Goal: Information Seeking & Learning: Learn about a topic

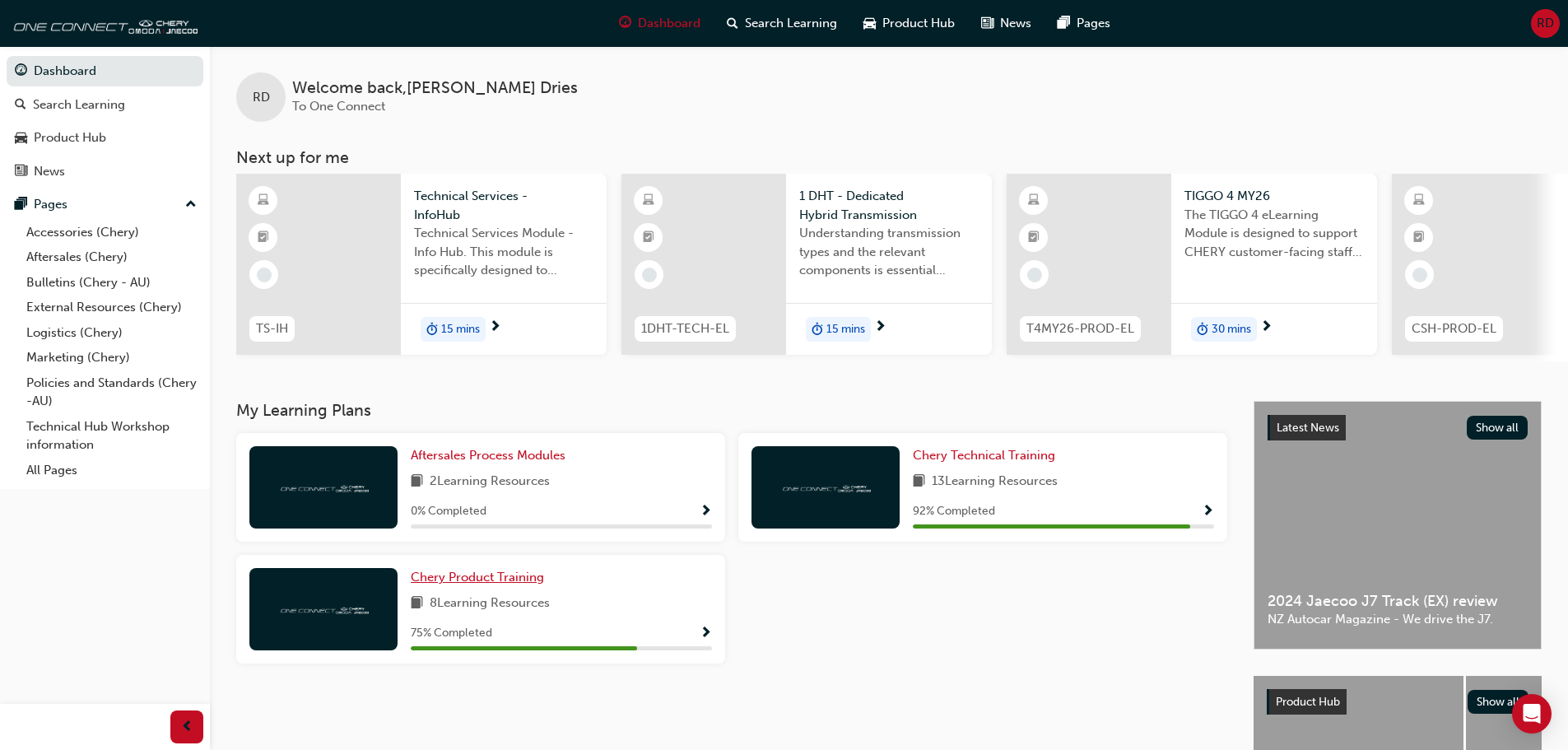
click at [504, 585] on span "Chery Product Training" at bounding box center [477, 577] width 133 height 14
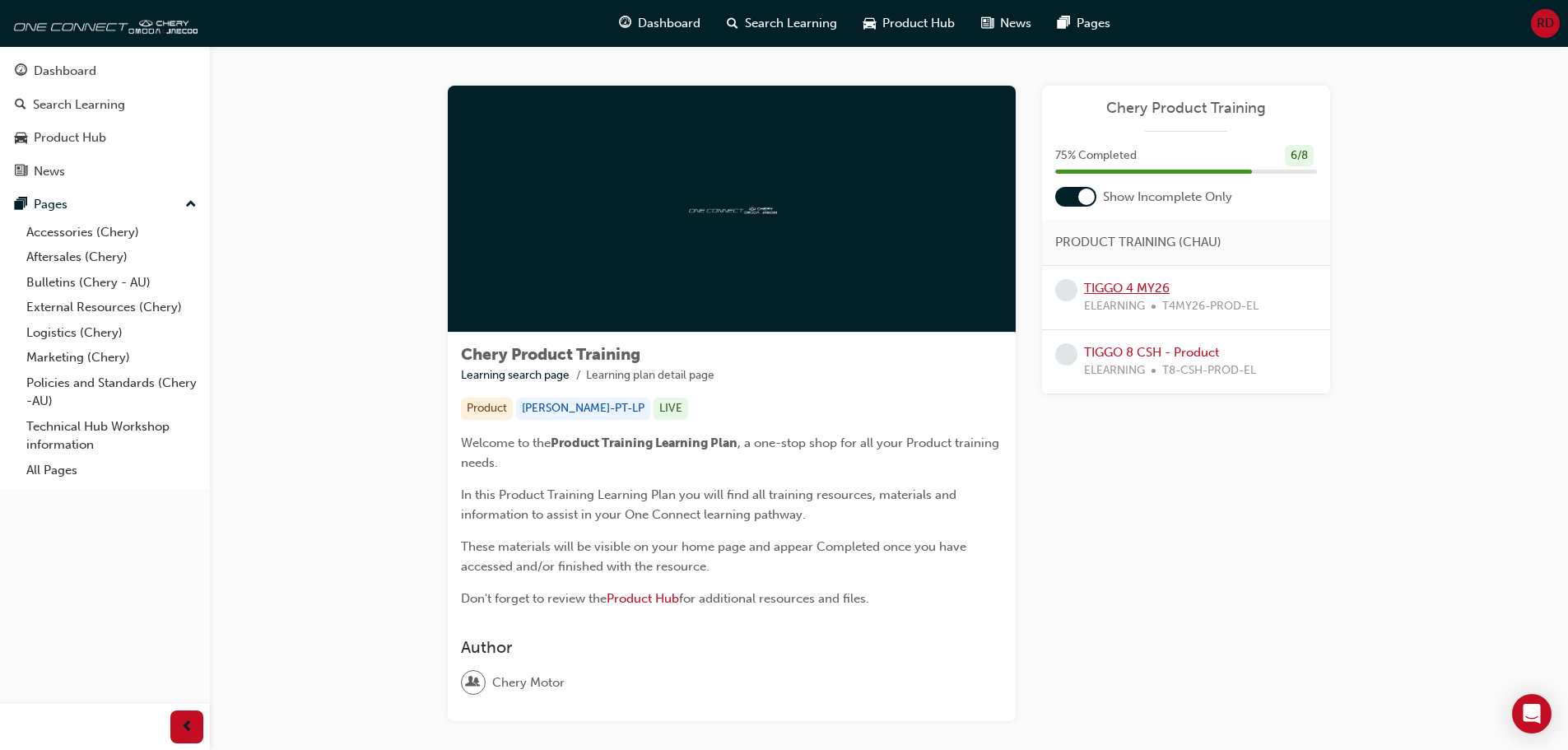
click at [1111, 291] on link "TIGGO 4 MY26" at bounding box center [1126, 288] width 86 height 14
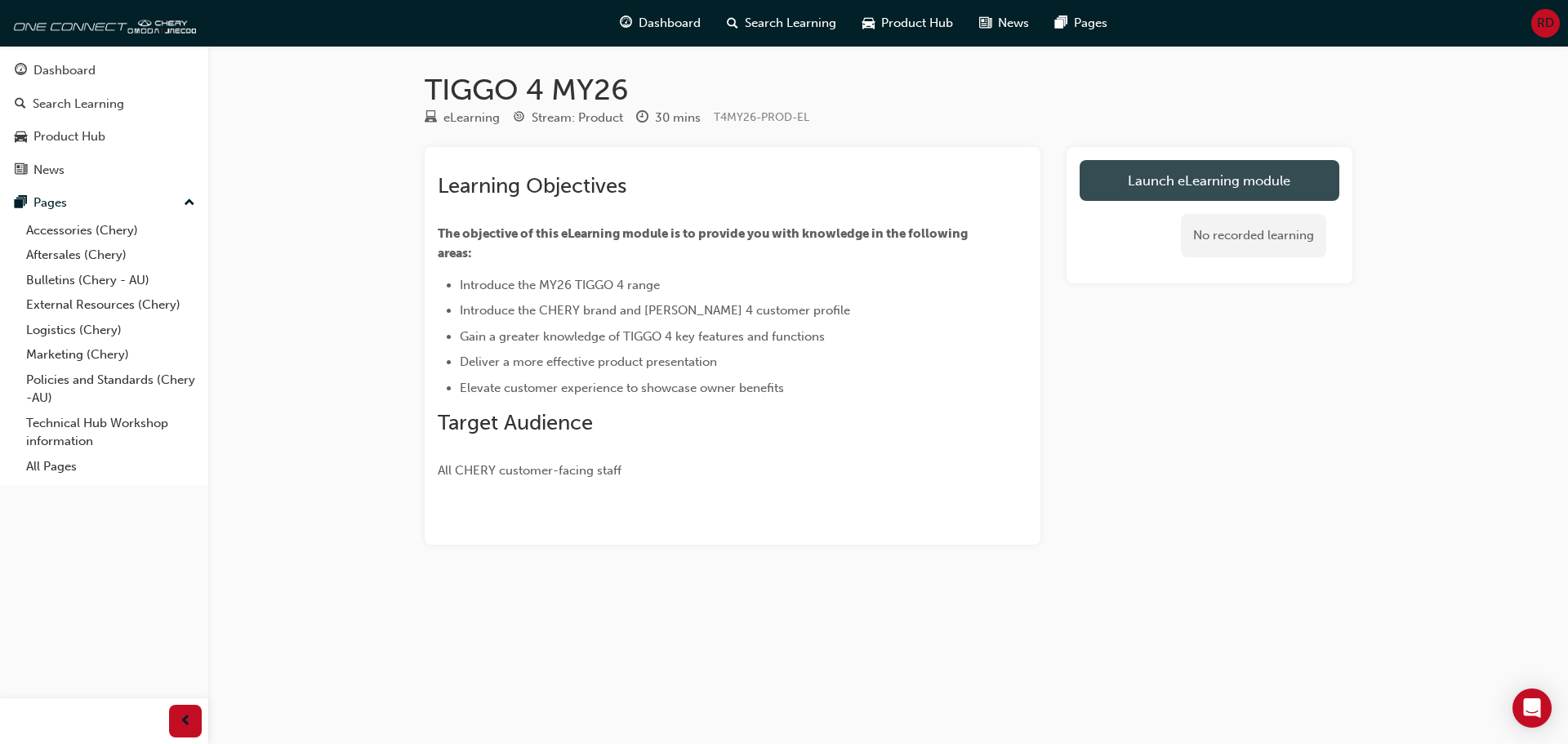
click at [1293, 185] on link "Launch eLearning module" at bounding box center [1209, 180] width 260 height 40
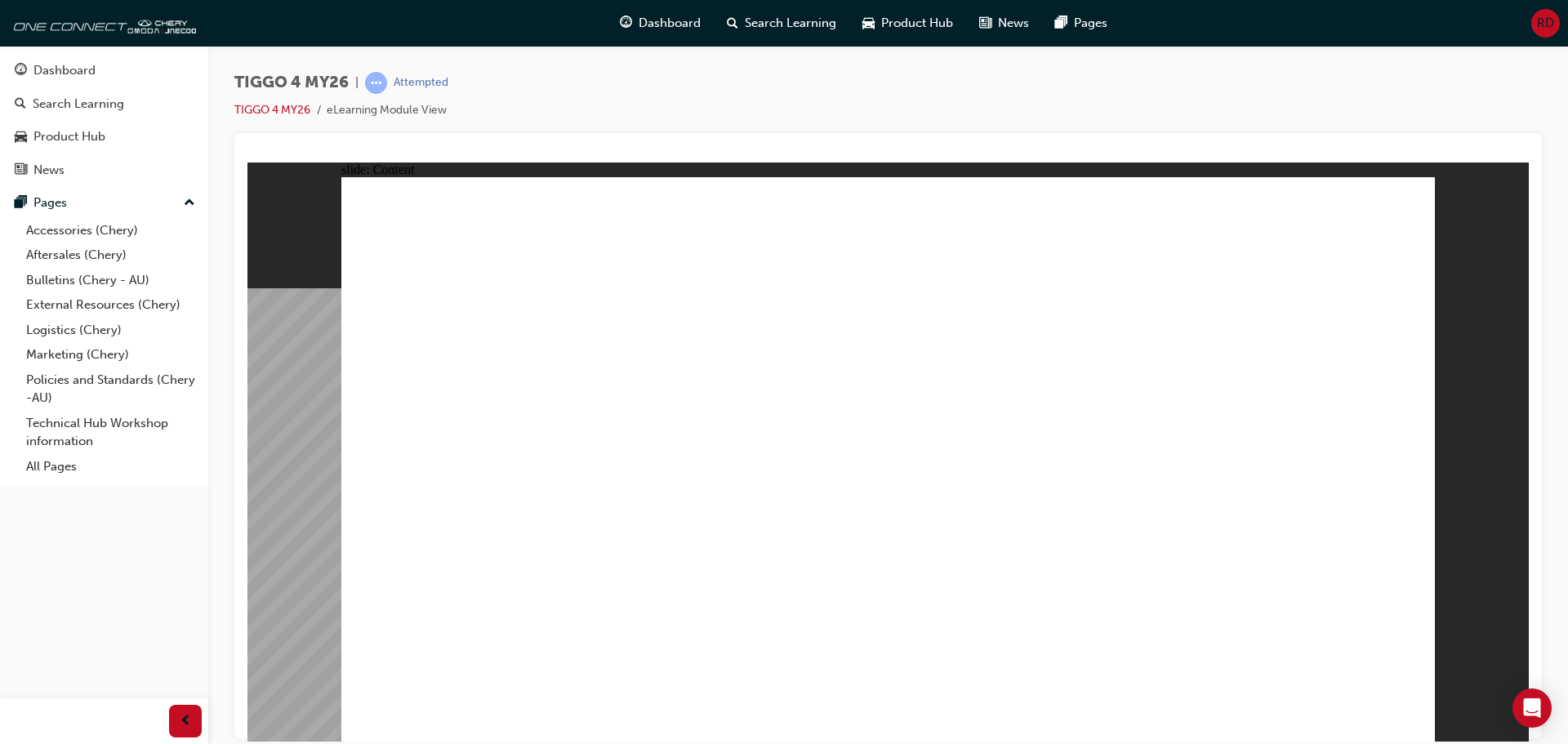
drag, startPoint x: 1401, startPoint y: 277, endPoint x: 1347, endPoint y: 274, distance: 54.1
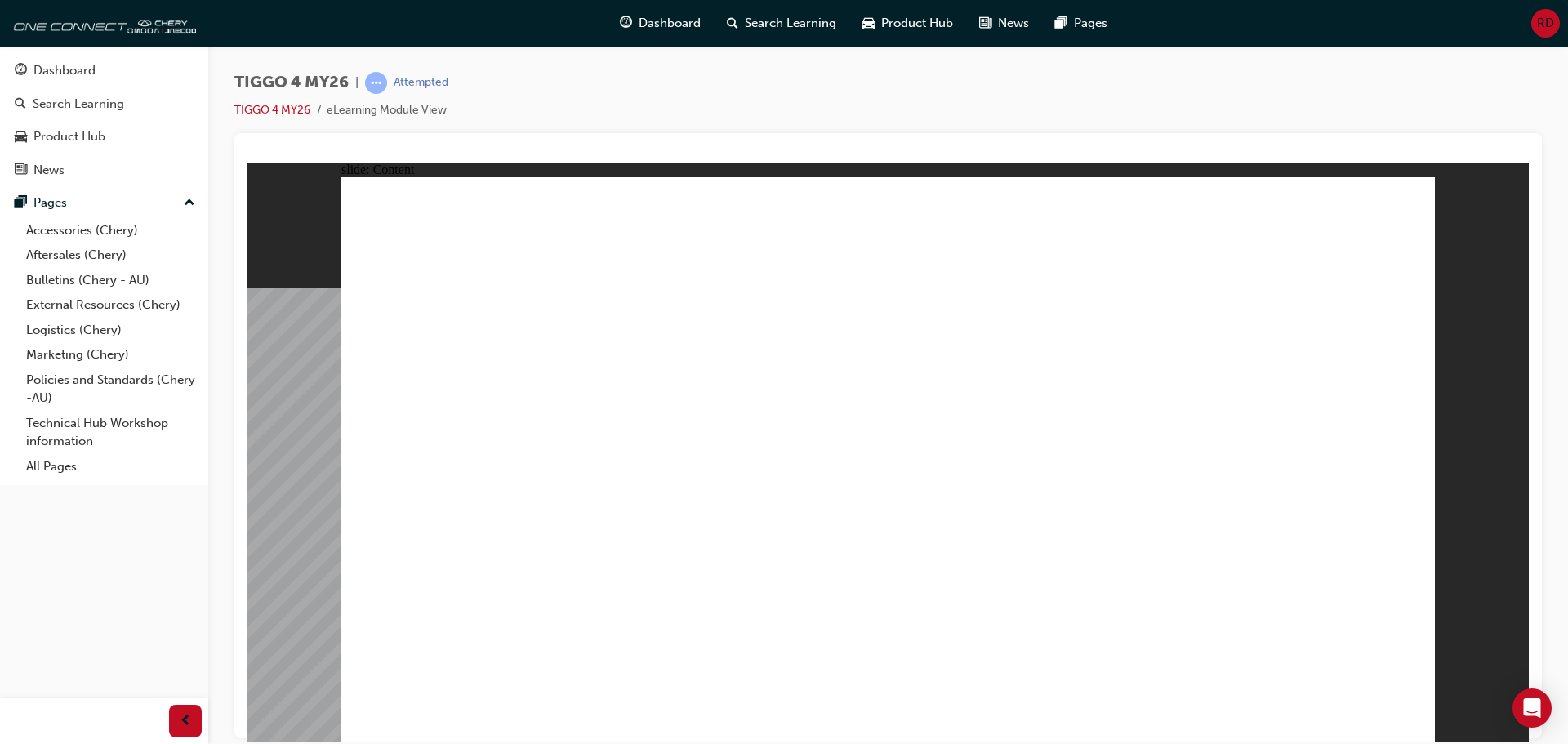
click at [1510, 617] on div "slide: Content Rectangle 1 Rectangle 1 close.png Swipe down for HVAC controls a…" at bounding box center [887, 451] width 1281 height 580
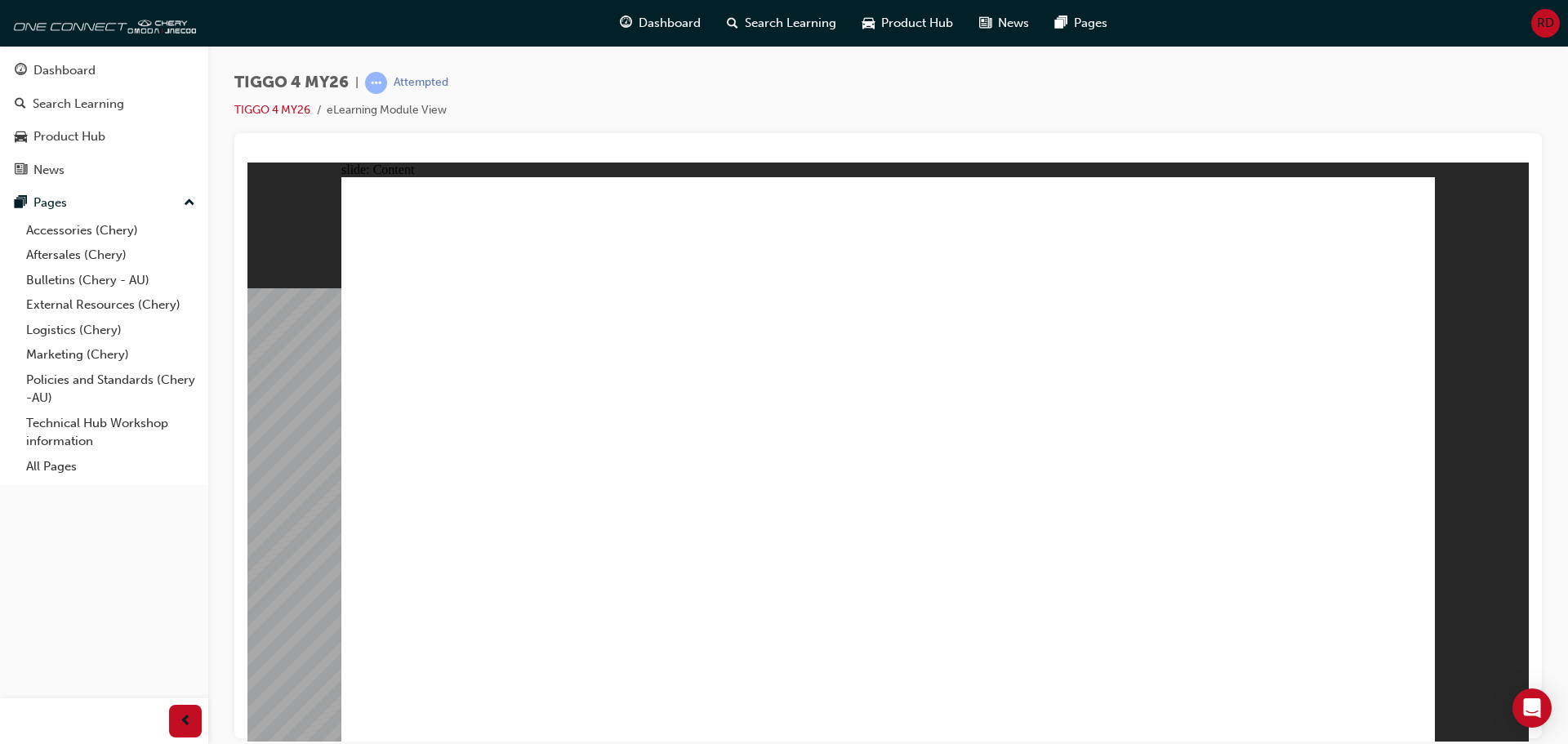
click at [1477, 450] on div "slide: Content Rectangle 1 Rectangle 1 close.png Swipe down for HVAC controls a…" at bounding box center [887, 451] width 1281 height 580
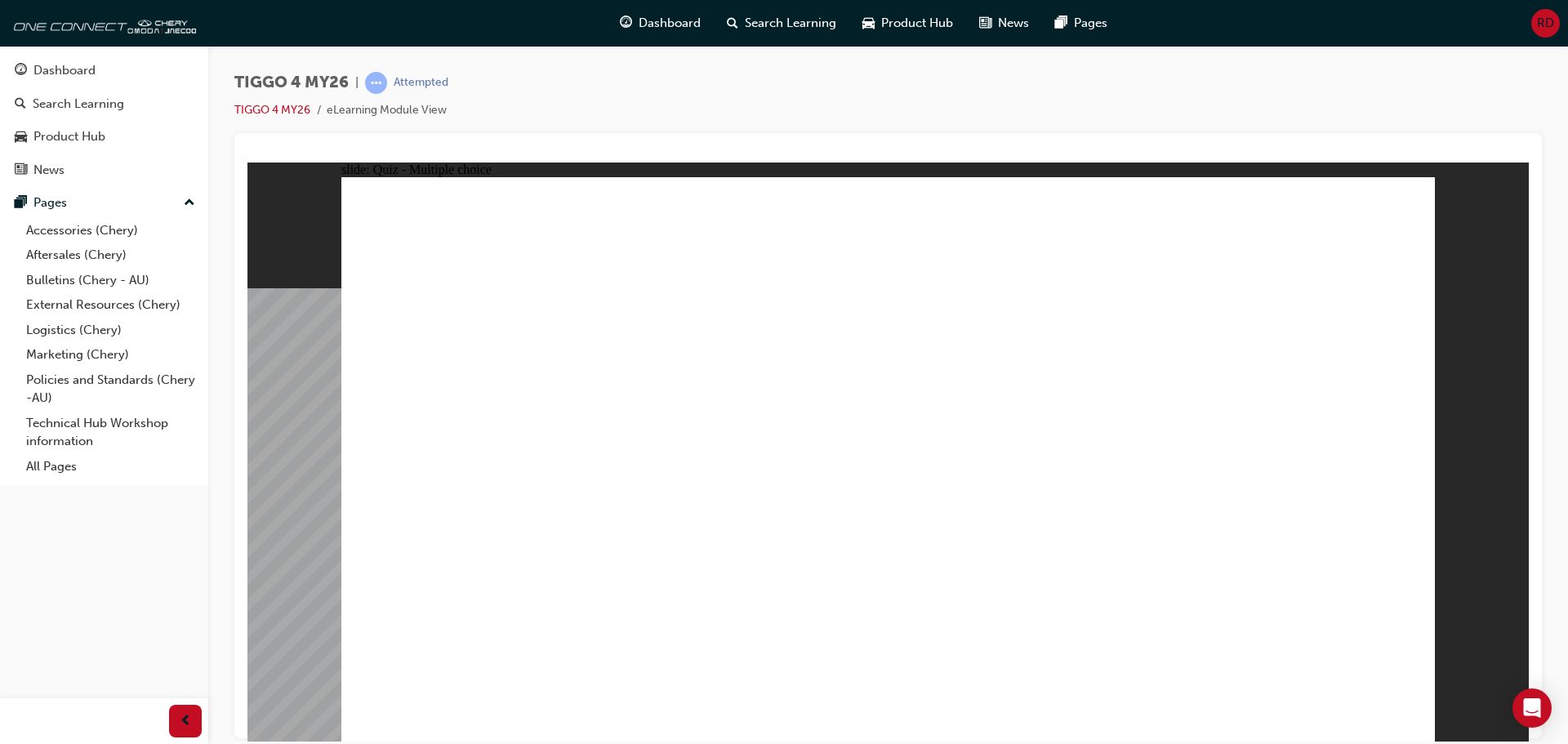
radio input "true"
drag, startPoint x: 672, startPoint y: 364, endPoint x: 659, endPoint y: 574, distance: 210.4
drag, startPoint x: 1074, startPoint y: 373, endPoint x: 430, endPoint y: 589, distance: 679.3
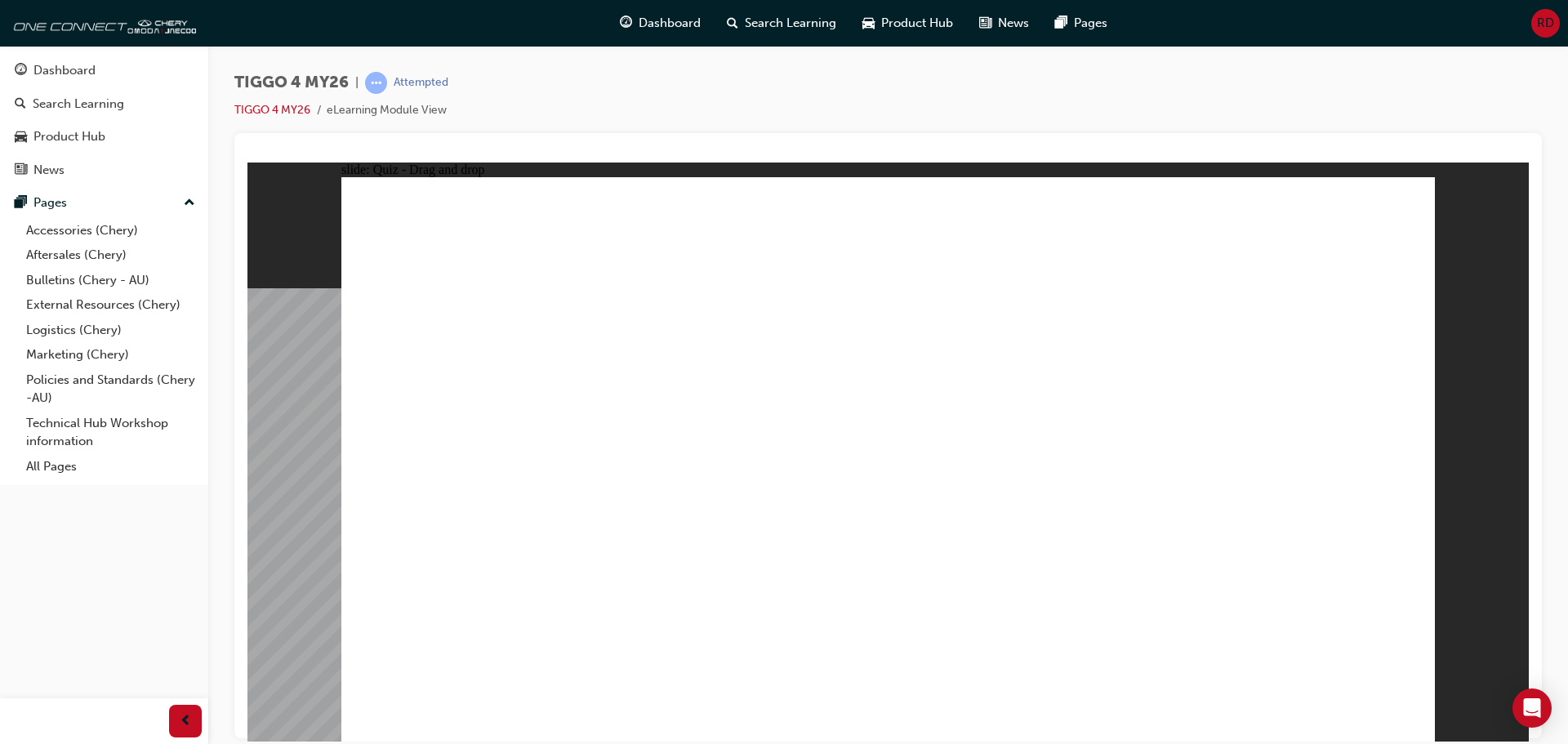
drag, startPoint x: 462, startPoint y: 359, endPoint x: 895, endPoint y: 589, distance: 490.3
drag, startPoint x: 913, startPoint y: 363, endPoint x: 1116, endPoint y: 589, distance: 303.8
drag, startPoint x: 1283, startPoint y: 392, endPoint x: 1281, endPoint y: 589, distance: 197.0
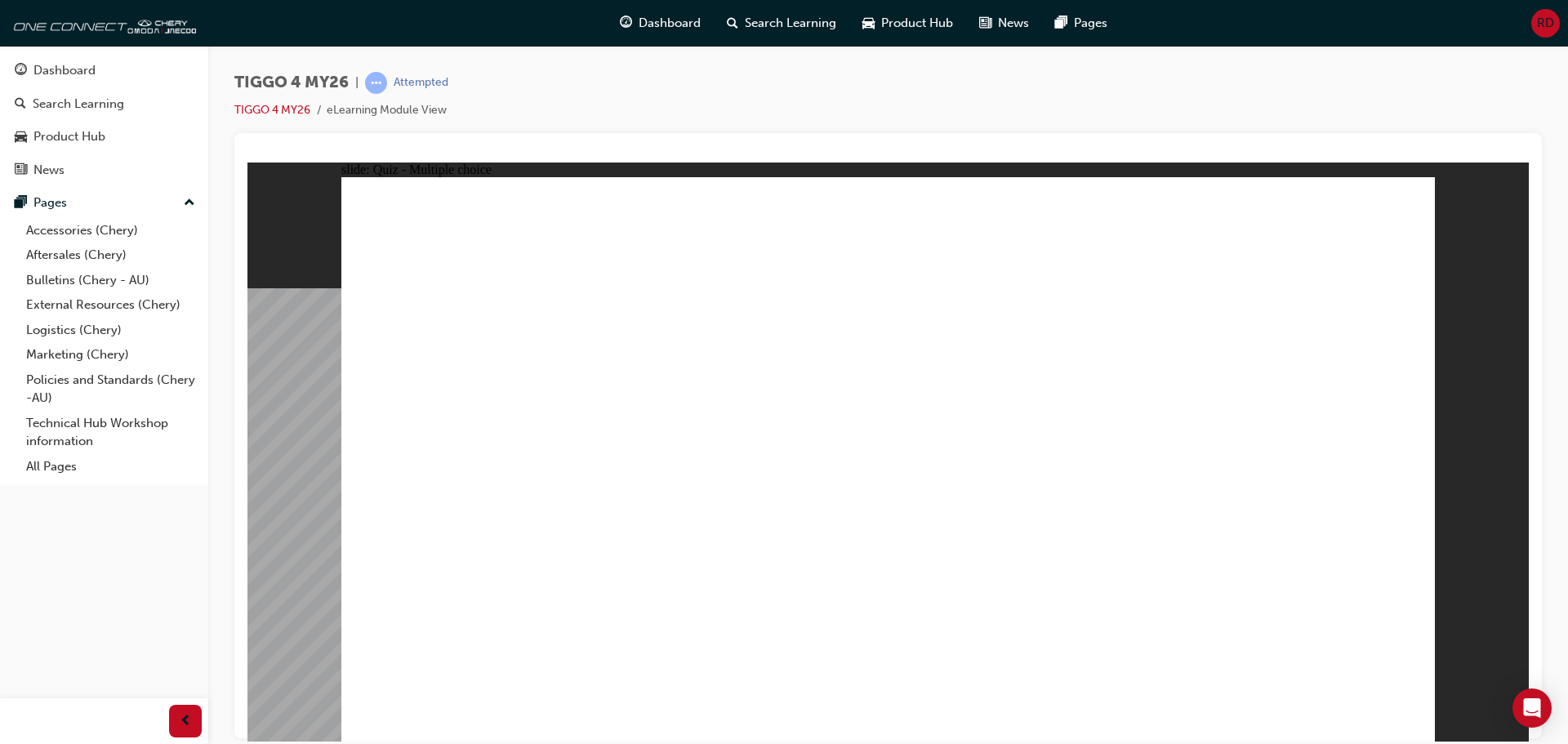
radio input "true"
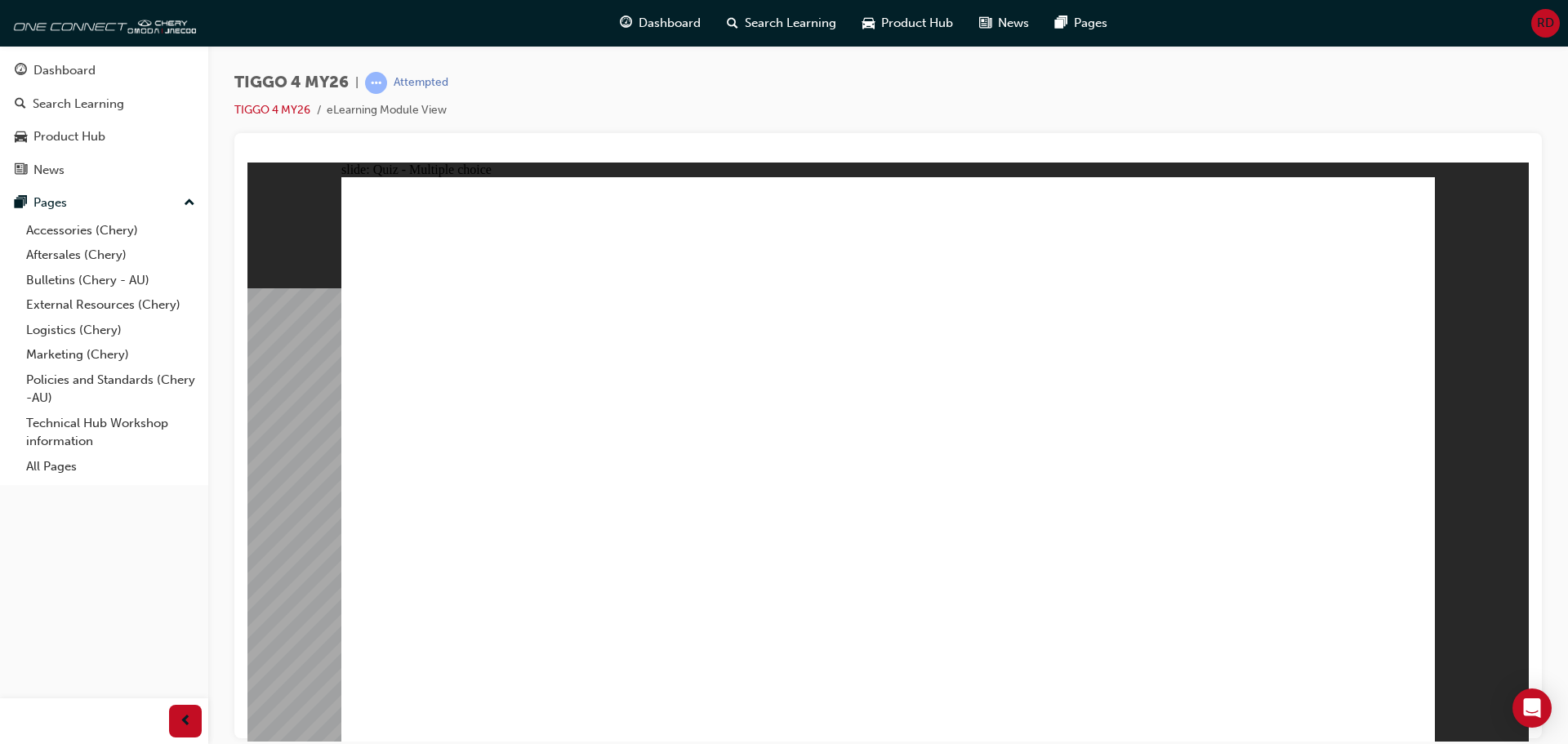
radio input "true"
drag, startPoint x: 733, startPoint y: 402, endPoint x: 1013, endPoint y: 333, distance: 288.4
drag, startPoint x: 692, startPoint y: 451, endPoint x: 1239, endPoint y: 312, distance: 564.4
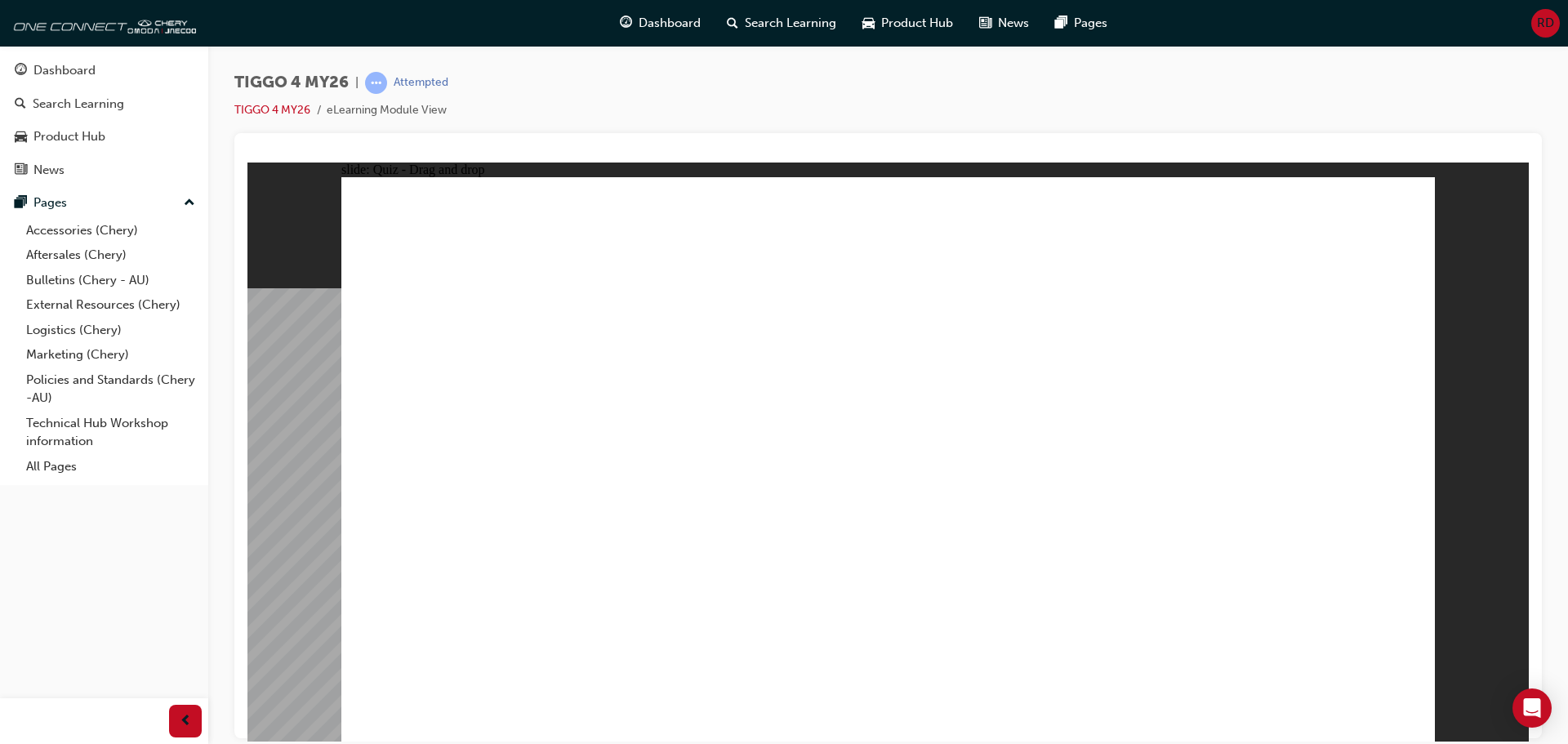
drag, startPoint x: 688, startPoint y: 523, endPoint x: 1239, endPoint y: 368, distance: 572.4
drag, startPoint x: 423, startPoint y: 470, endPoint x: 1179, endPoint y: 417, distance: 757.9
drag, startPoint x: 425, startPoint y: 580, endPoint x: 1178, endPoint y: 458, distance: 762.8
drag, startPoint x: 427, startPoint y: 418, endPoint x: 1199, endPoint y: 510, distance: 777.5
drag, startPoint x: 405, startPoint y: 529, endPoint x: 876, endPoint y: 367, distance: 498.1
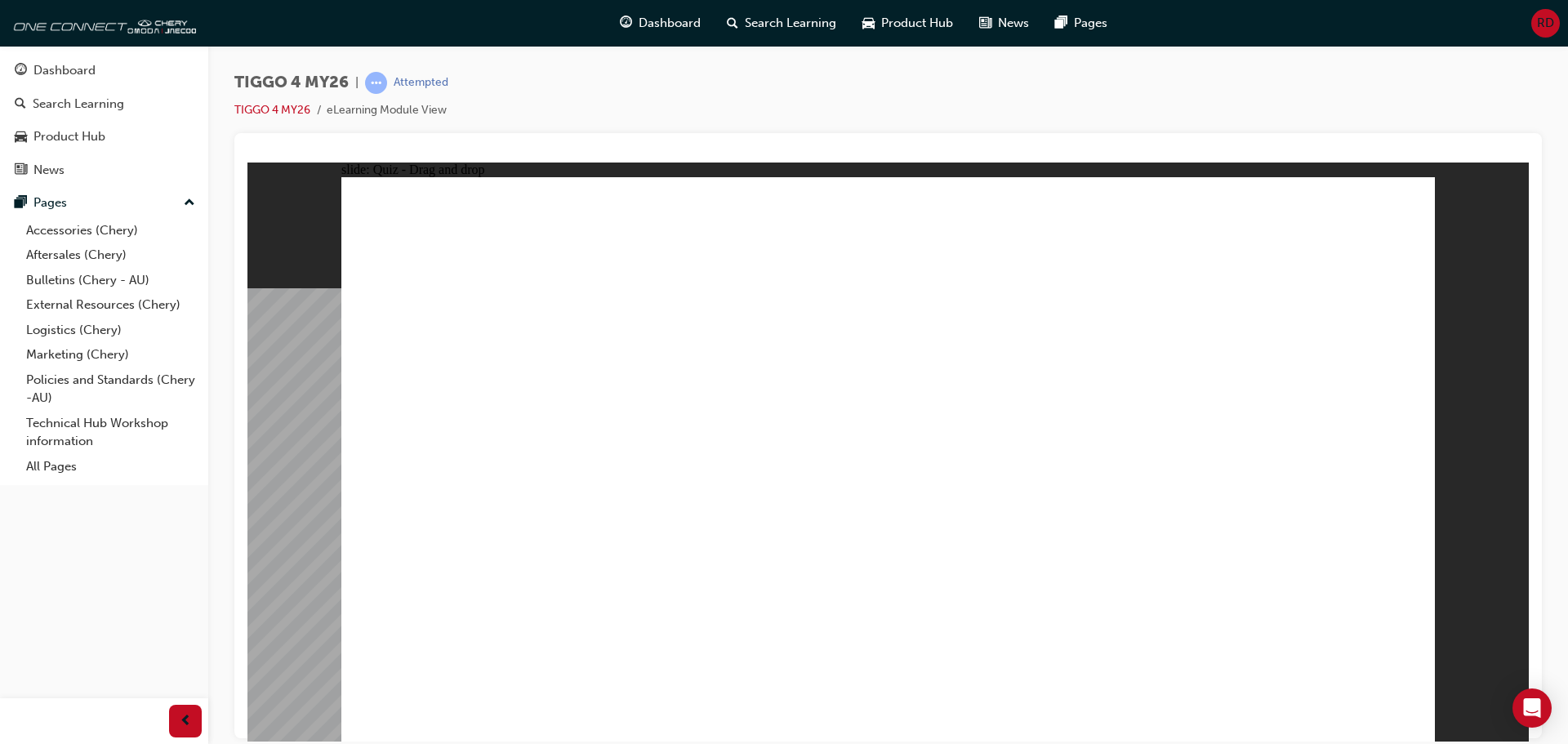
radio input "true"
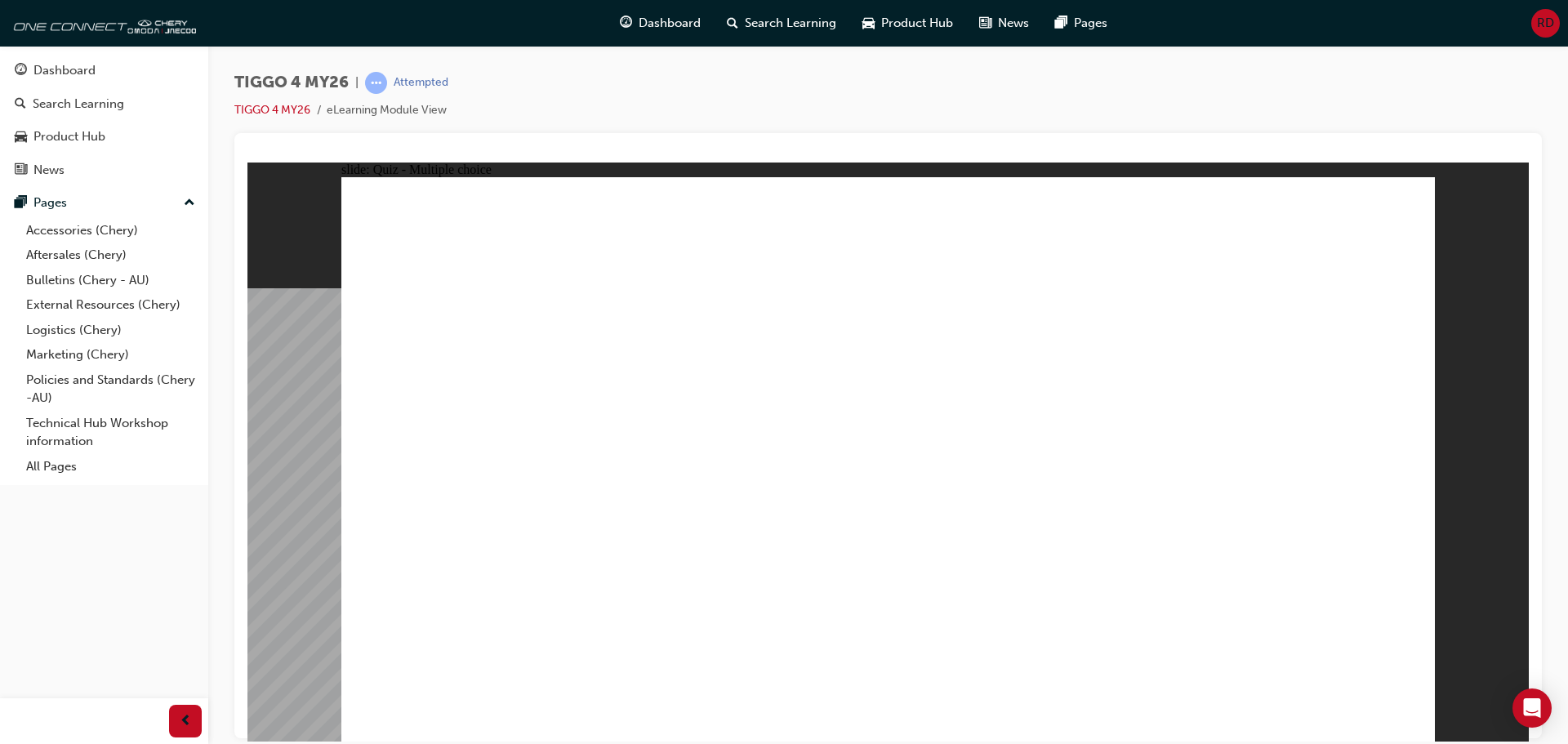
radio input "true"
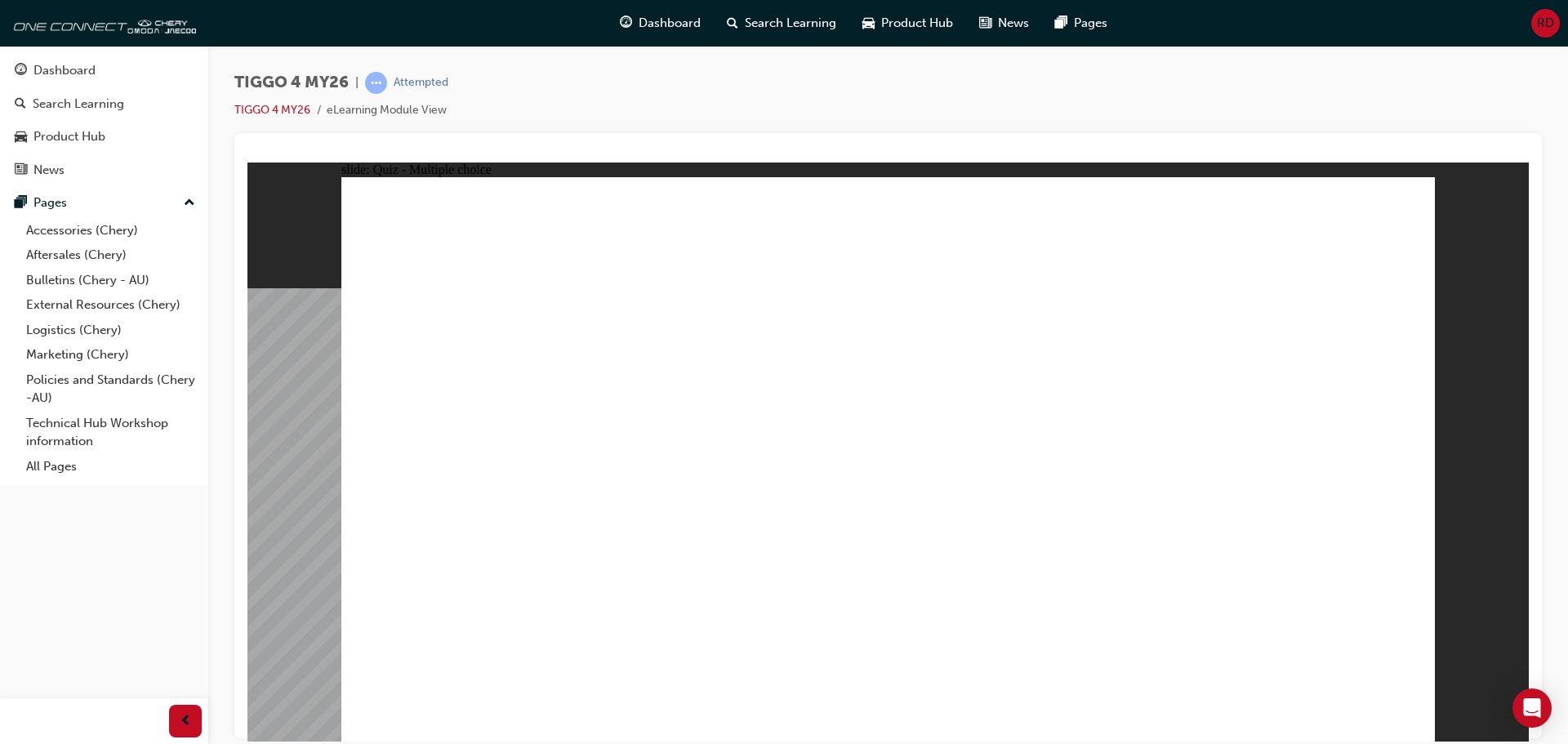
radio input "true"
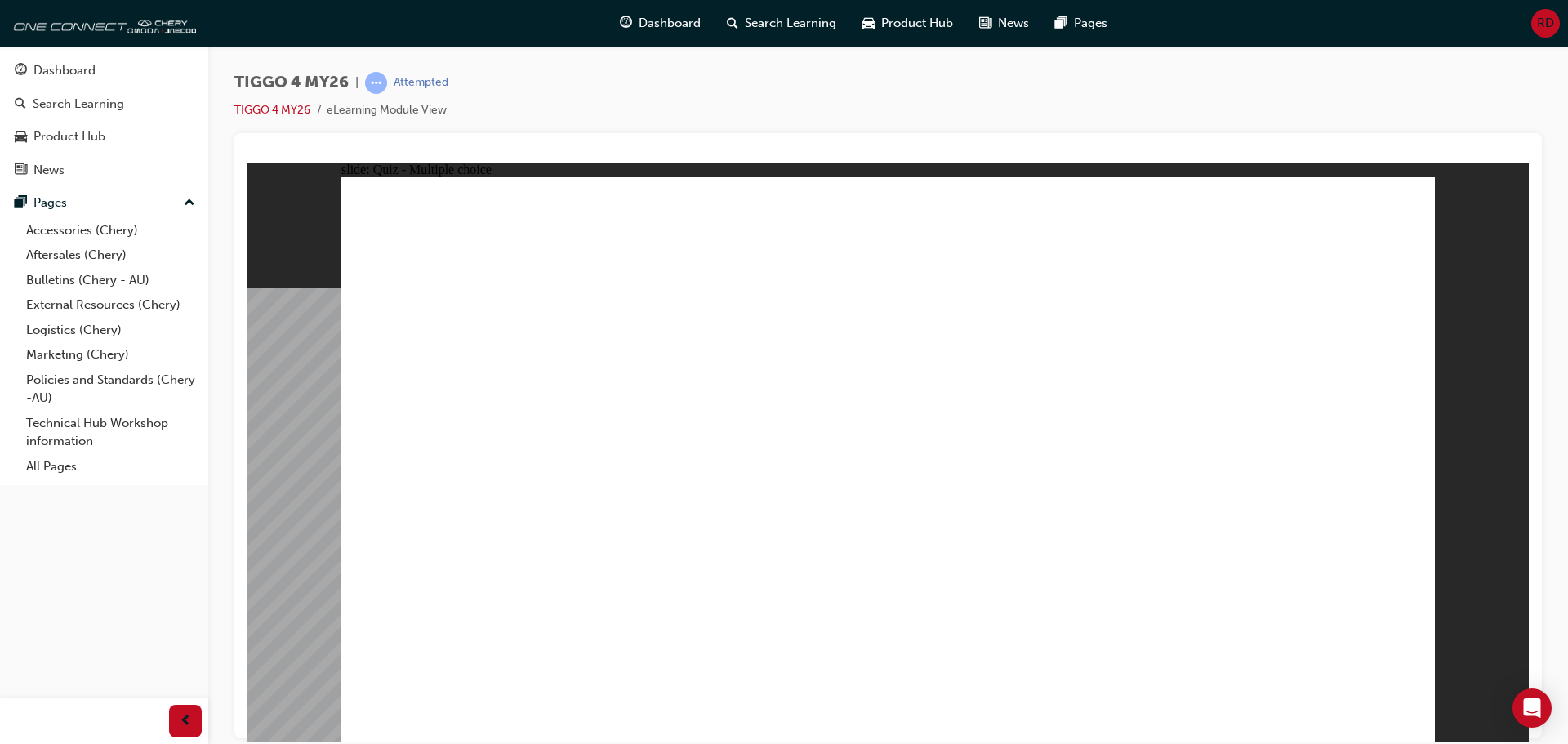
radio input "true"
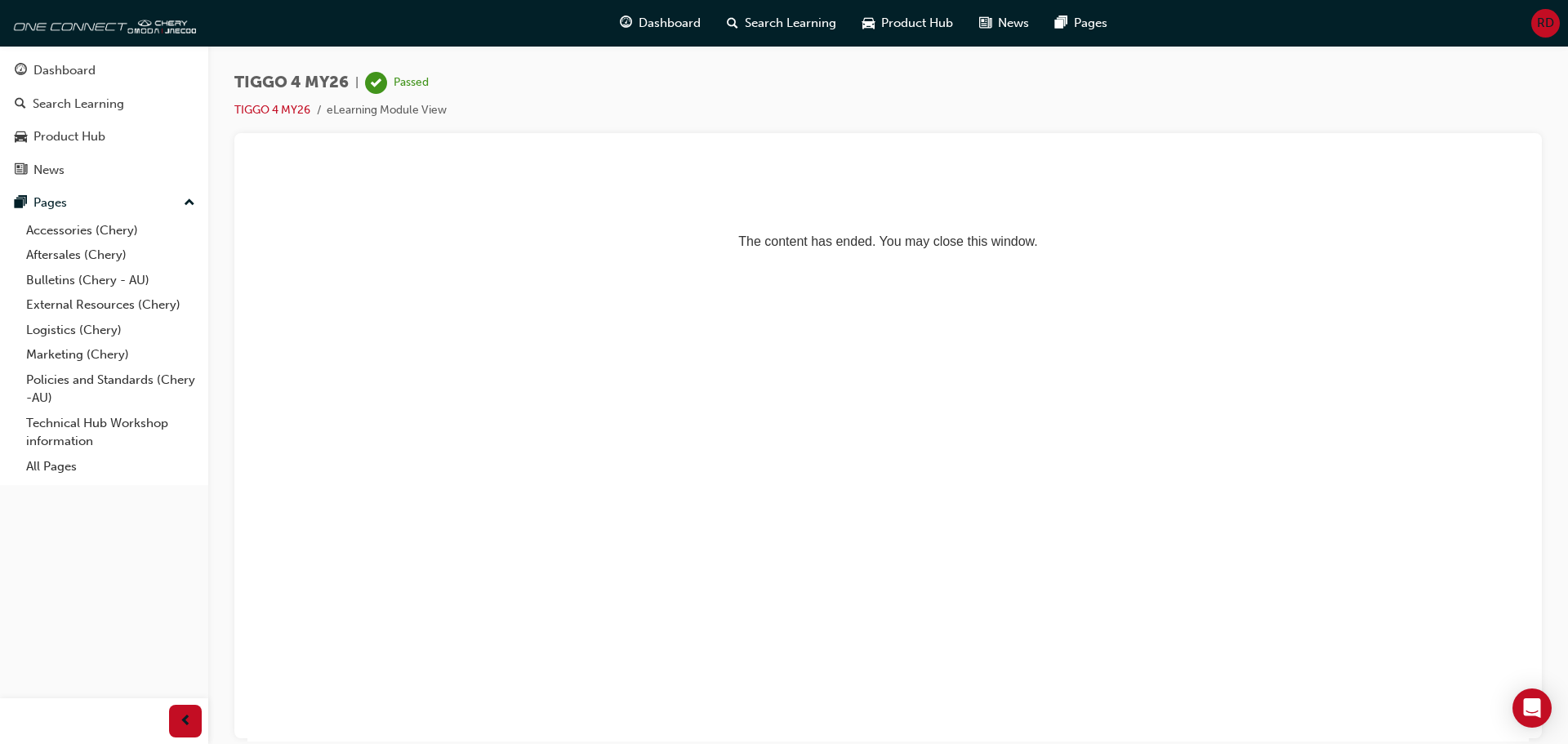
click at [933, 261] on html "The content has ended. You may close this window." at bounding box center [887, 211] width 1281 height 100
click at [796, 236] on p "The content has ended. You may close this window." at bounding box center [888, 212] width 1268 height 74
click at [66, 75] on div "Dashboard" at bounding box center [64, 70] width 62 height 19
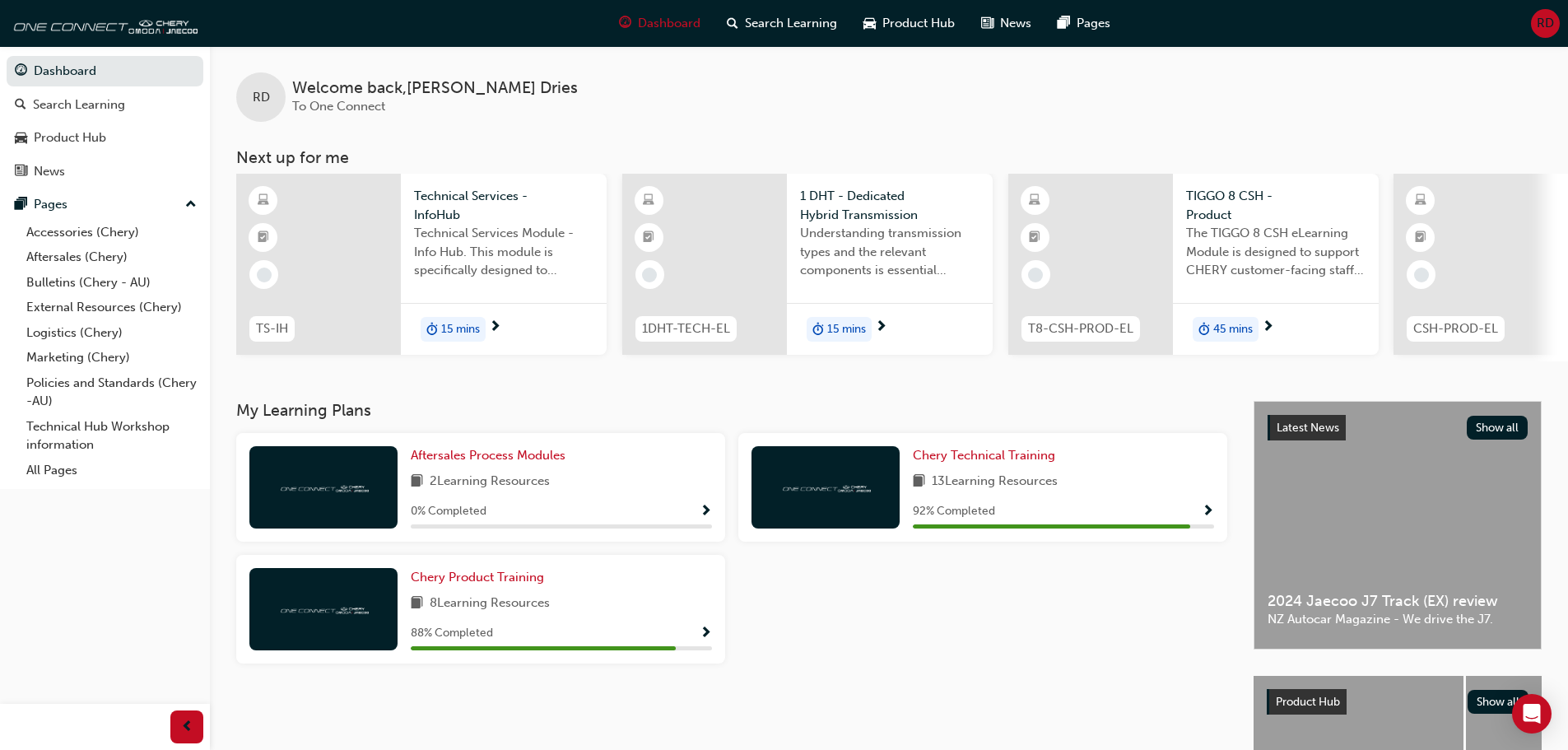
click at [980, 482] on span "13 Learning Resources" at bounding box center [994, 482] width 126 height 21
click at [1209, 517] on span "Show Progress" at bounding box center [1208, 512] width 13 height 14
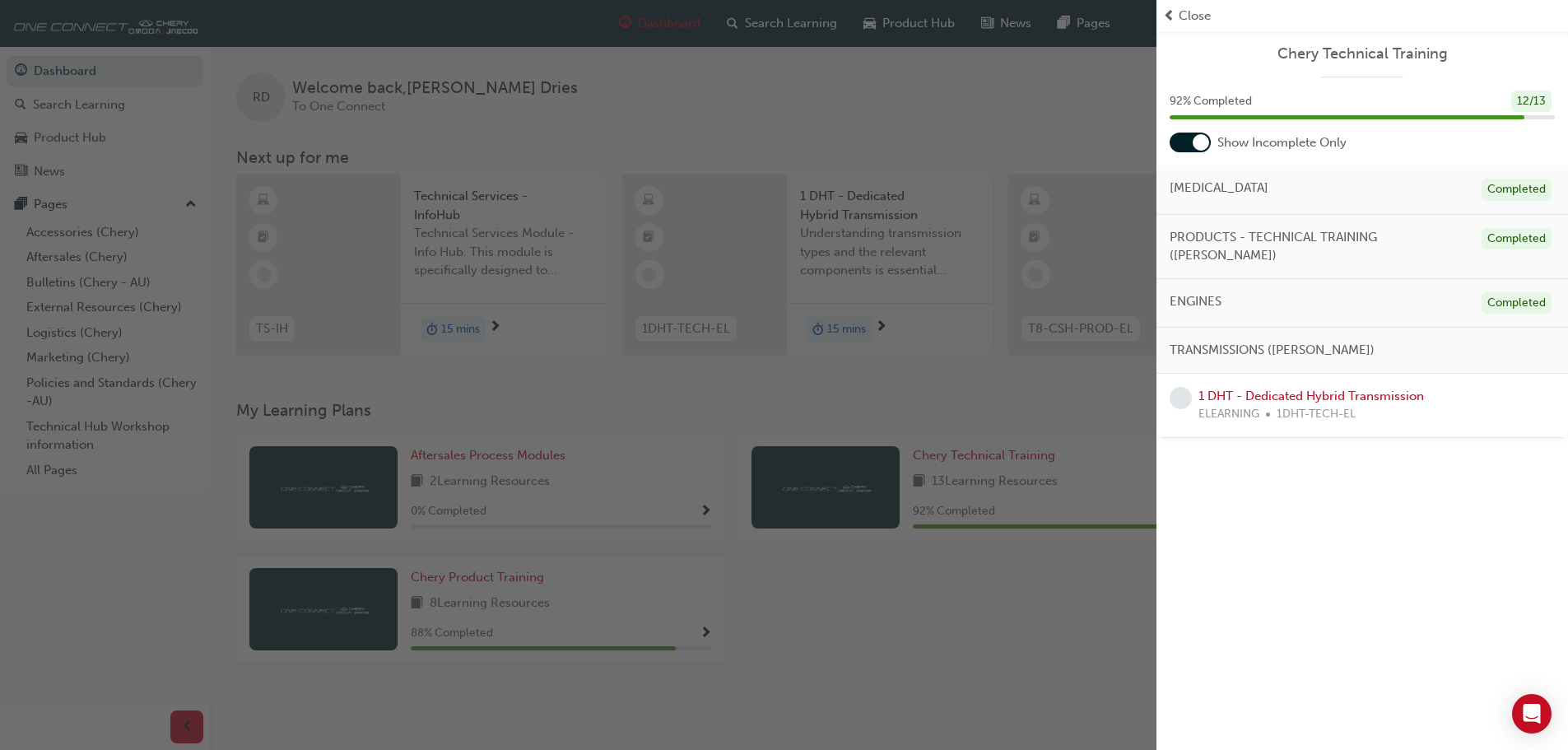
click at [1183, 14] on span "Close" at bounding box center [1194, 15] width 32 height 19
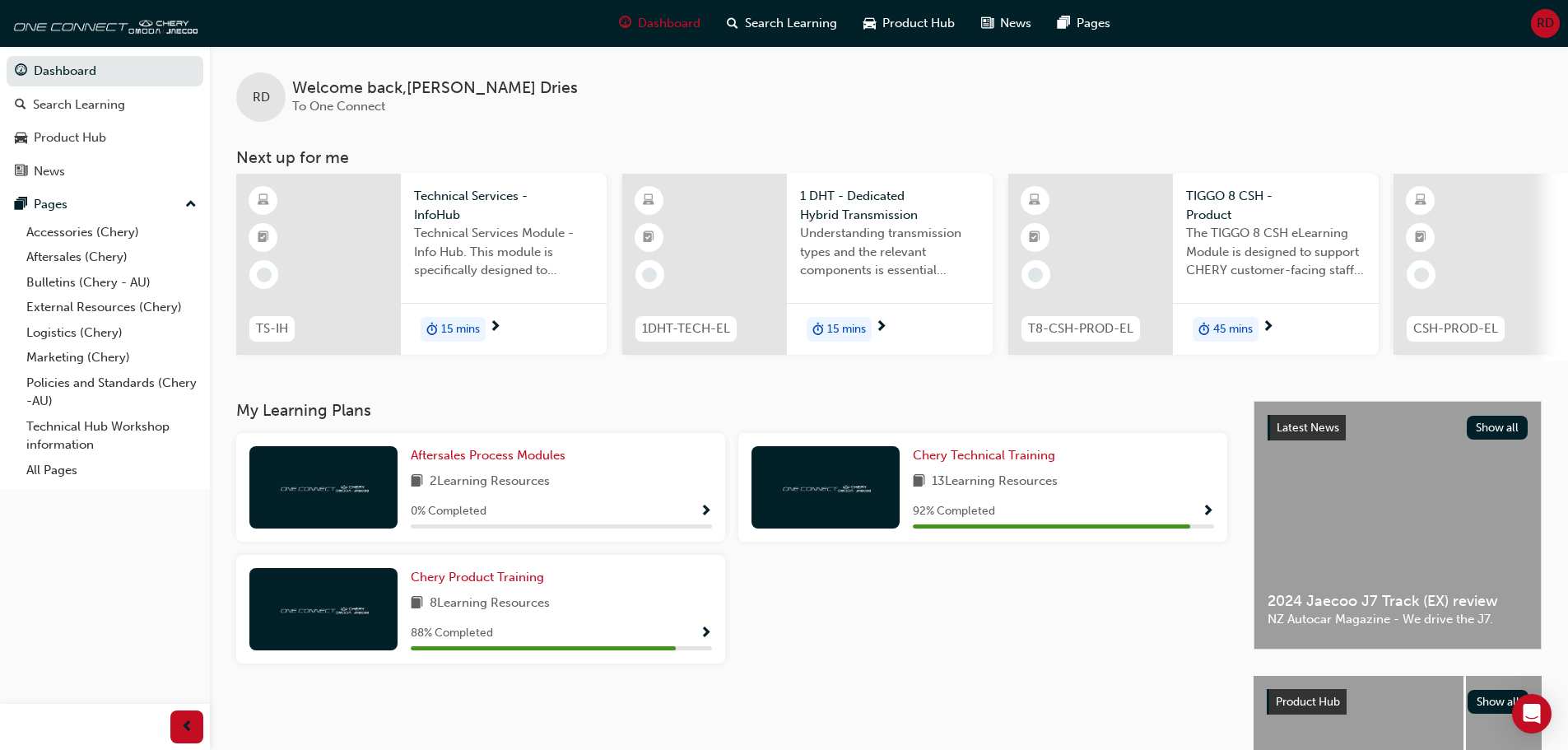
click at [1202, 519] on span "Show Progress" at bounding box center [1208, 512] width 13 height 14
